Goal: Browse casually: Explore the website without a specific task or goal

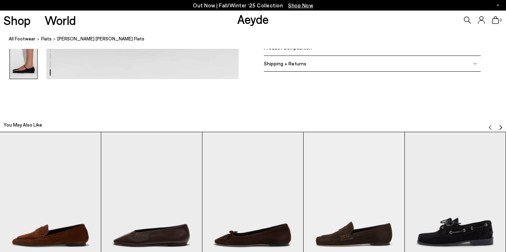
scroll to position [1021, 0]
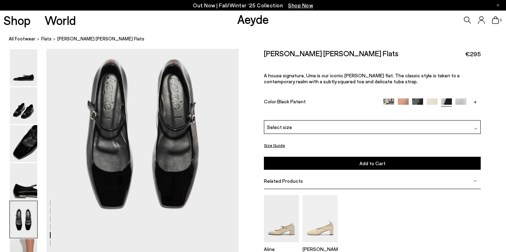
click at [386, 102] on img at bounding box center [388, 103] width 11 height 11
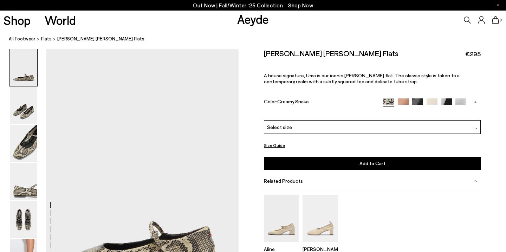
scroll to position [322, 0]
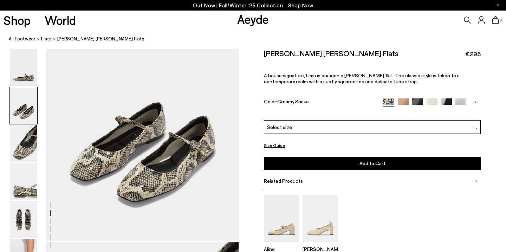
click at [403, 100] on img at bounding box center [403, 103] width 11 height 11
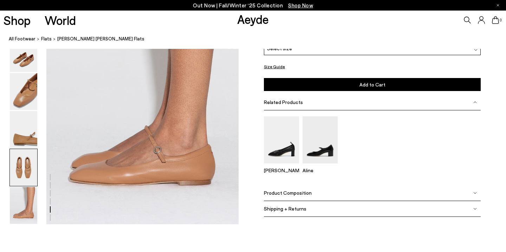
scroll to position [844, 0]
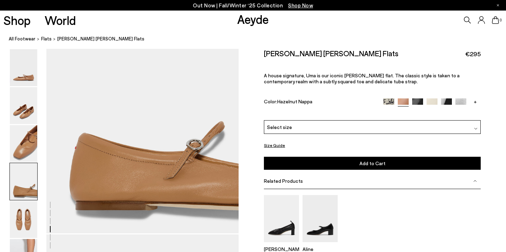
click at [418, 101] on img at bounding box center [417, 103] width 11 height 11
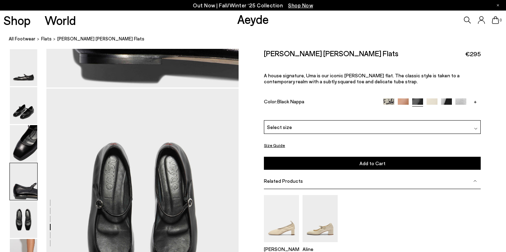
scroll to position [739, 0]
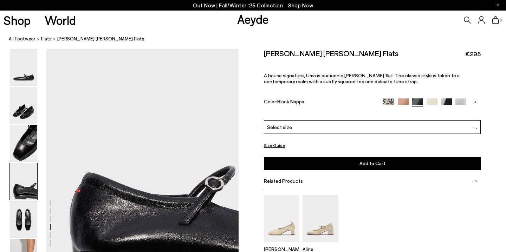
click at [429, 97] on div "Uma Mary-Jane Flats €295 A house signature, Uma is our iconic Mary-Jane flat. T…" at bounding box center [372, 84] width 217 height 71
click at [429, 101] on img at bounding box center [432, 103] width 11 height 11
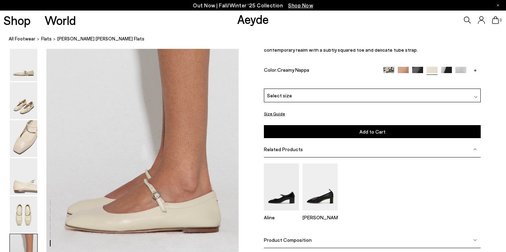
scroll to position [1270, 0]
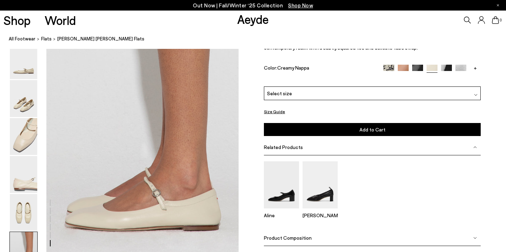
click at [448, 67] on img at bounding box center [446, 70] width 11 height 11
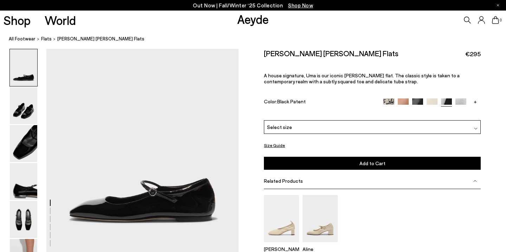
click at [460, 99] on img at bounding box center [460, 103] width 11 height 11
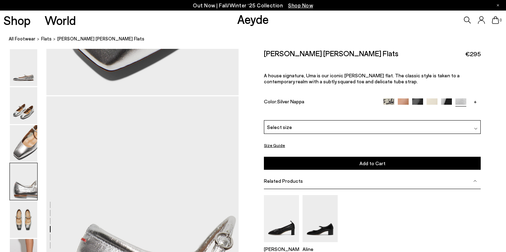
scroll to position [900, 0]
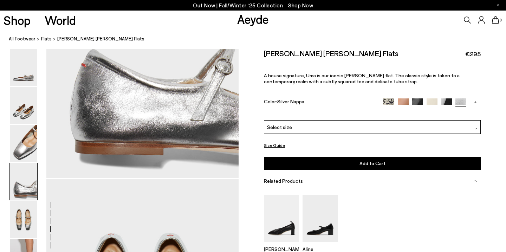
click at [475, 102] on link "+" at bounding box center [475, 101] width 11 height 6
click at [458, 102] on img at bounding box center [460, 103] width 11 height 11
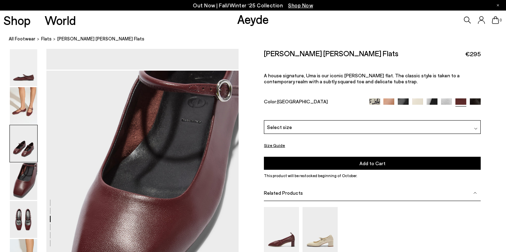
scroll to position [582, 0]
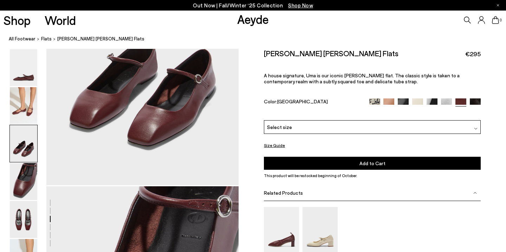
click at [478, 101] on img at bounding box center [475, 103] width 11 height 11
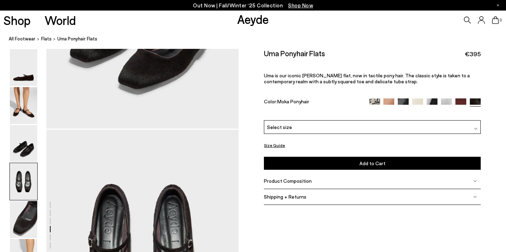
scroll to position [774, 0]
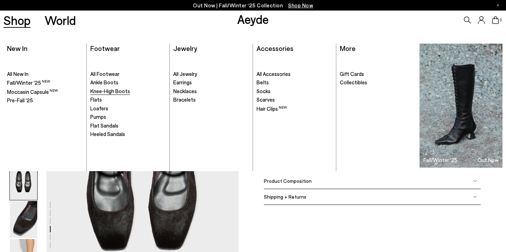
click at [106, 91] on span "Knee-High Boots" at bounding box center [110, 91] width 40 height 6
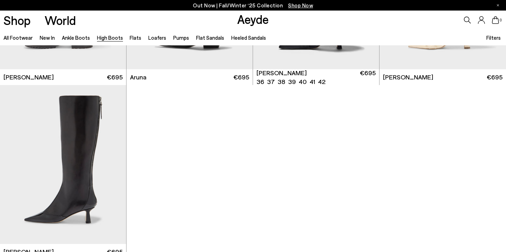
scroll to position [1768, 0]
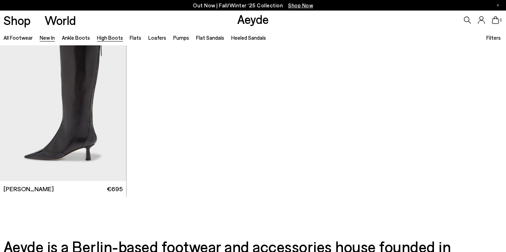
click at [46, 36] on link "New In" at bounding box center [47, 37] width 15 height 6
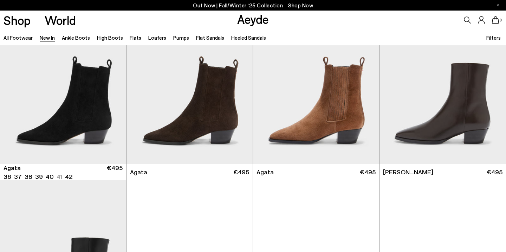
scroll to position [215, 0]
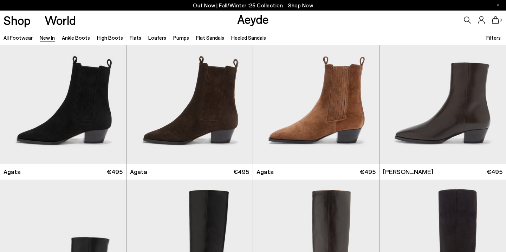
scroll to position [496, 0]
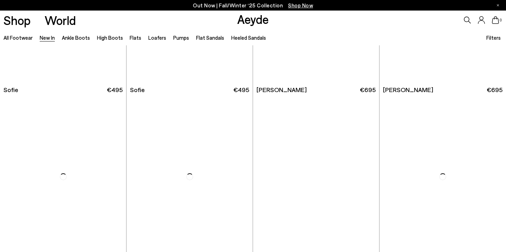
scroll to position [2545, 0]
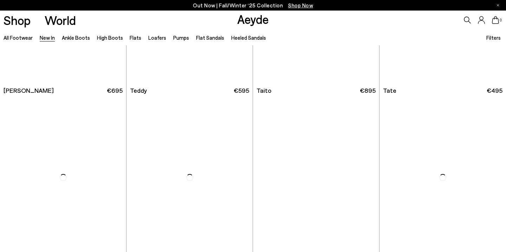
scroll to position [3345, 0]
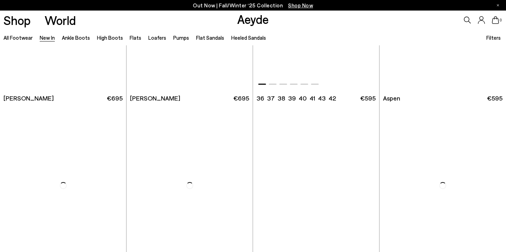
scroll to position [3845, 0]
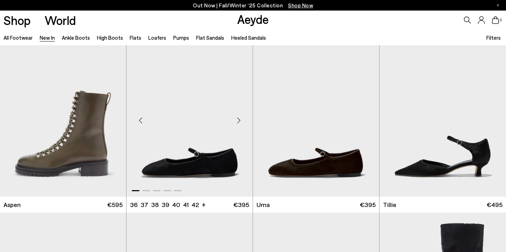
click at [240, 120] on div "Next slide" at bounding box center [238, 120] width 21 height 21
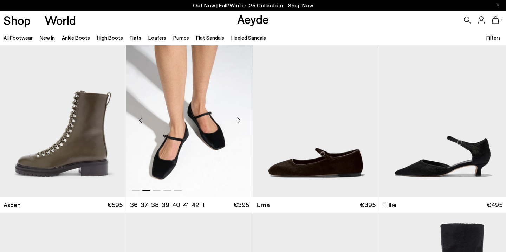
click at [240, 120] on div "Next slide" at bounding box center [238, 120] width 21 height 21
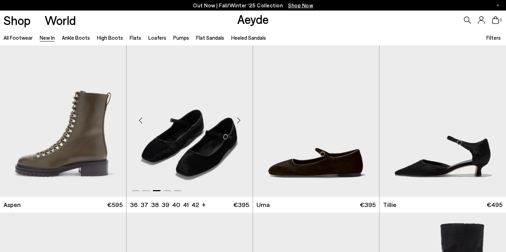
click at [240, 120] on div "Next slide" at bounding box center [238, 120] width 21 height 21
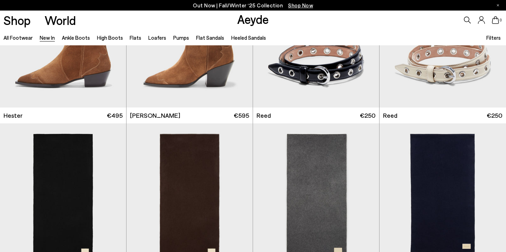
scroll to position [4445, 0]
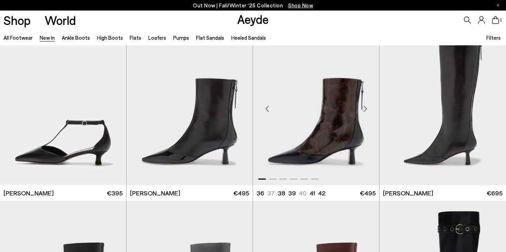
scroll to position [5525, 0]
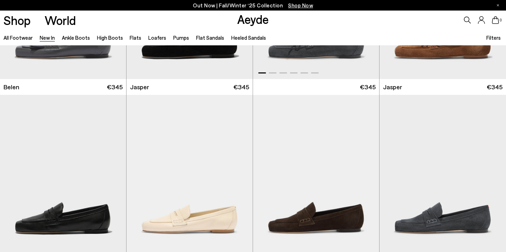
scroll to position [6512, 0]
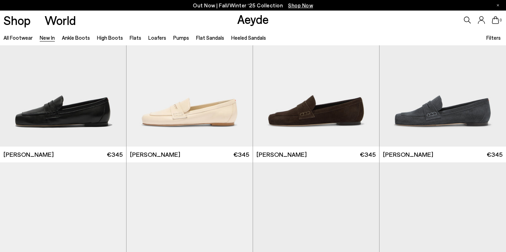
scroll to position [6925, 0]
